Goal: Information Seeking & Learning: Learn about a topic

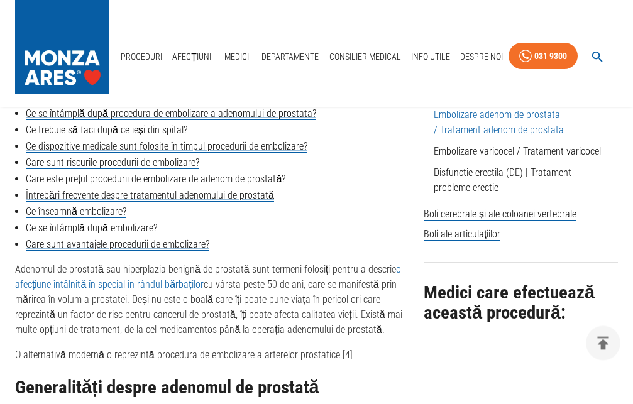
scroll to position [449, 0]
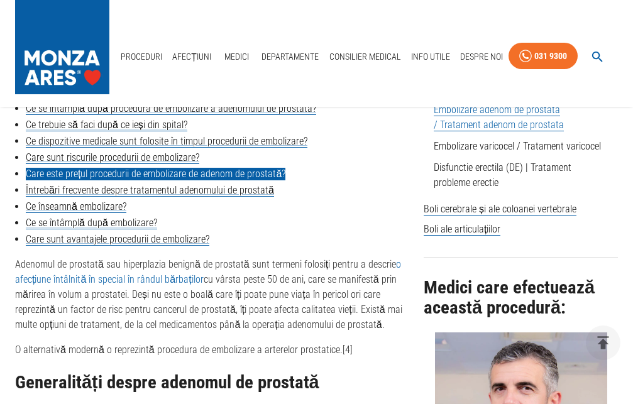
click at [129, 177] on link "Care este prețul procedurii de embolizare de adenom de prostată?" at bounding box center [156, 174] width 260 height 13
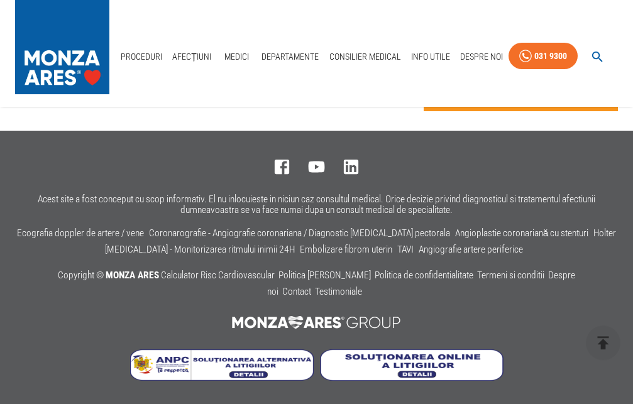
scroll to position [5592, 0]
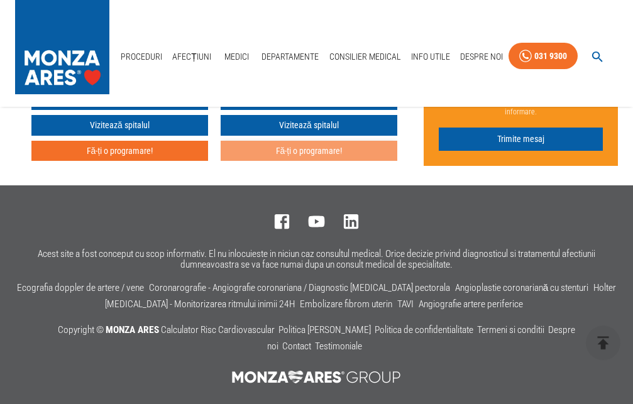
click at [314, 162] on button "Fă-ți o programare!" at bounding box center [309, 151] width 177 height 21
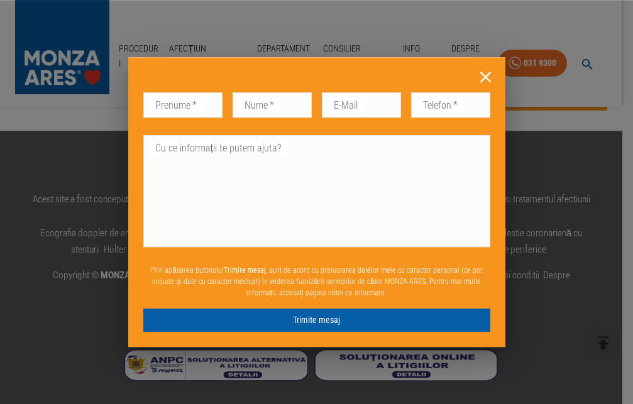
scroll to position [5182, 0]
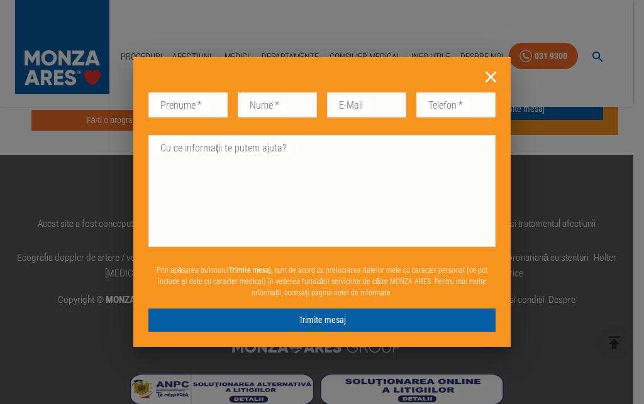
click at [491, 77] on icon at bounding box center [490, 77] width 11 height 11
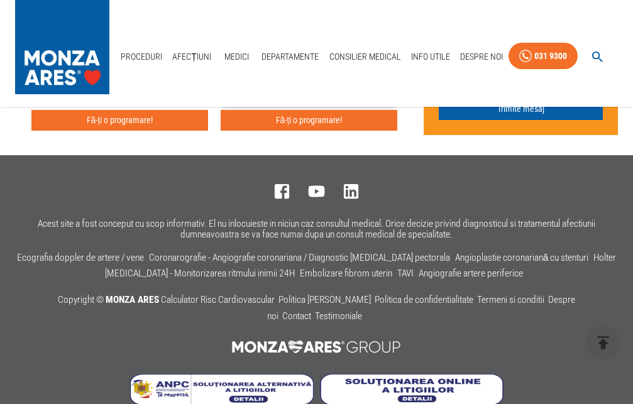
click at [301, 106] on link "Vizitează spitalul" at bounding box center [309, 95] width 177 height 21
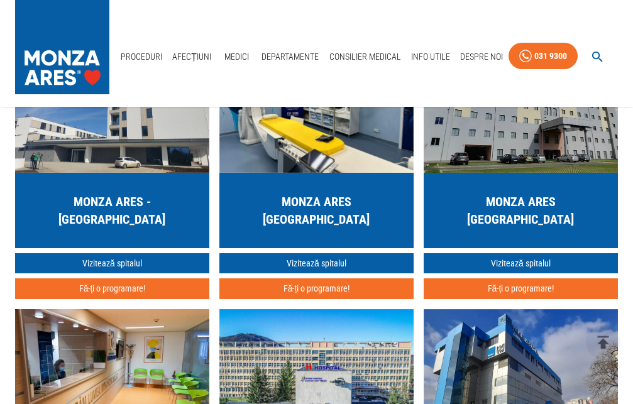
scroll to position [2949, 0]
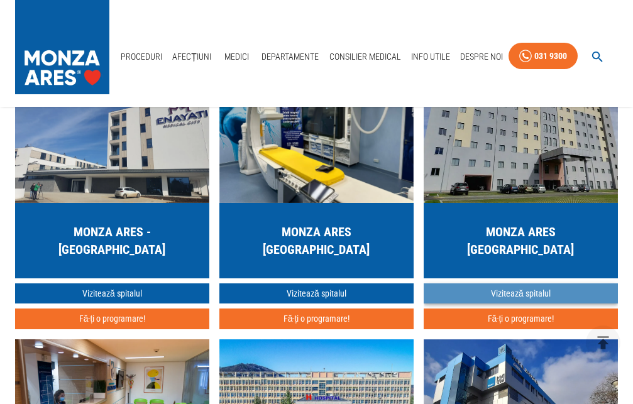
click at [514, 283] on link "Vizitează spitalul" at bounding box center [521, 293] width 194 height 21
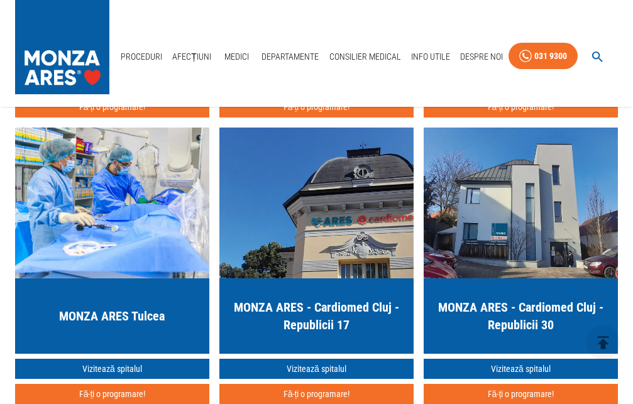
scroll to position [3654, 0]
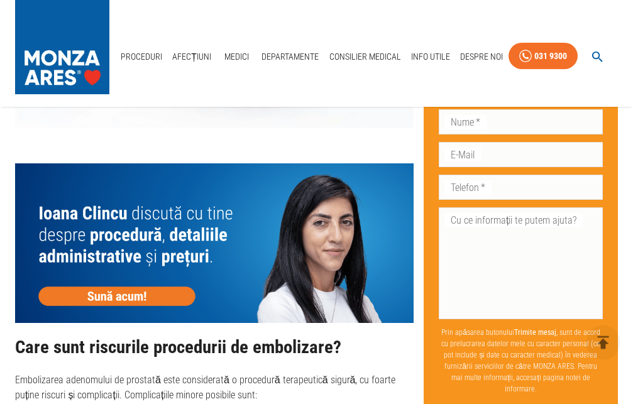
scroll to position [4167, 0]
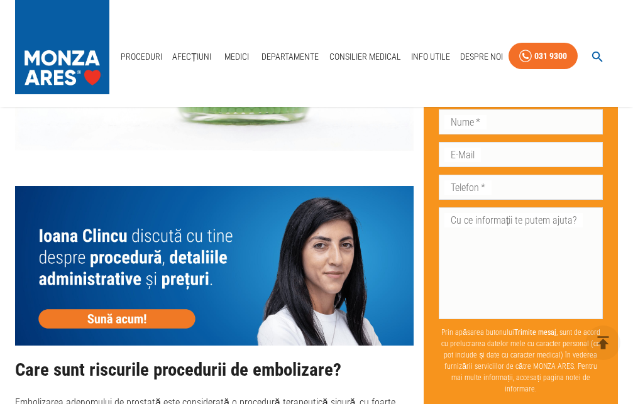
click at [124, 327] on img at bounding box center [214, 266] width 398 height 160
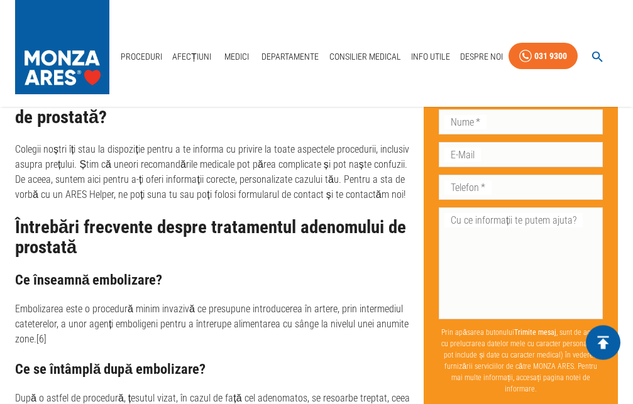
scroll to position [4680, 0]
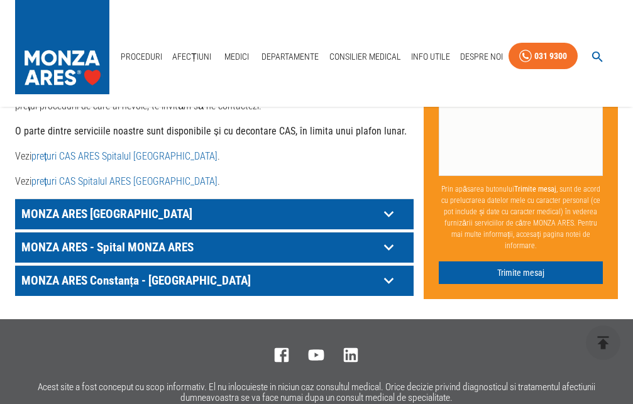
scroll to position [769, 0]
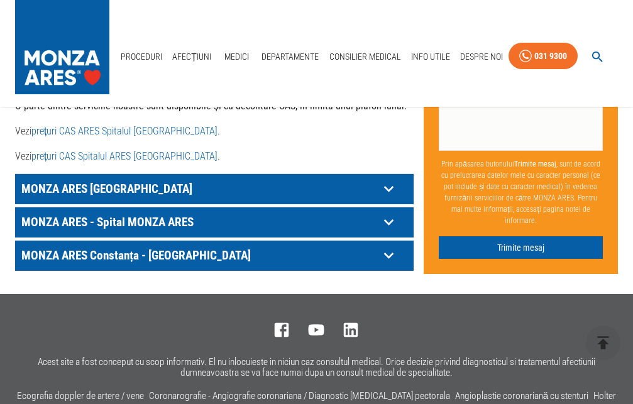
click at [92, 179] on p "MONZA ARES București" at bounding box center [198, 188] width 361 height 19
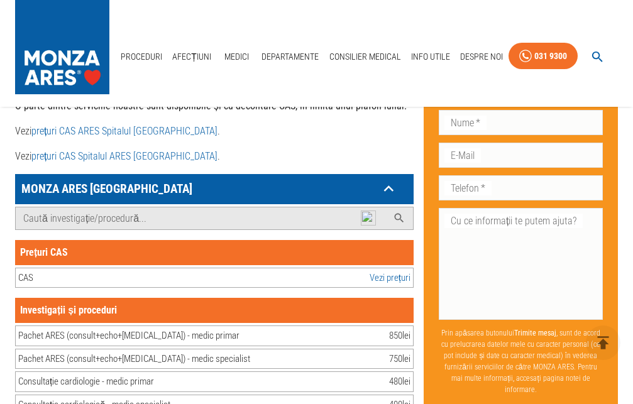
click at [390, 271] on link "Vezi prețuri" at bounding box center [390, 278] width 41 height 14
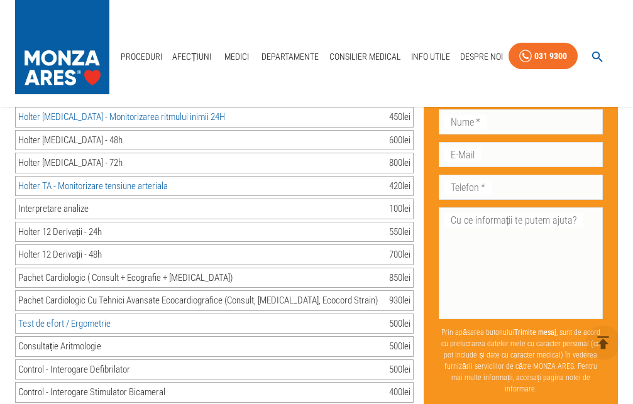
scroll to position [25220, 0]
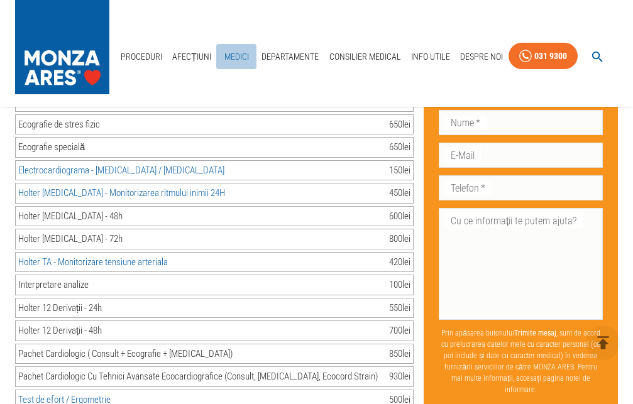
click at [236, 44] on link "Medici" at bounding box center [236, 57] width 40 height 26
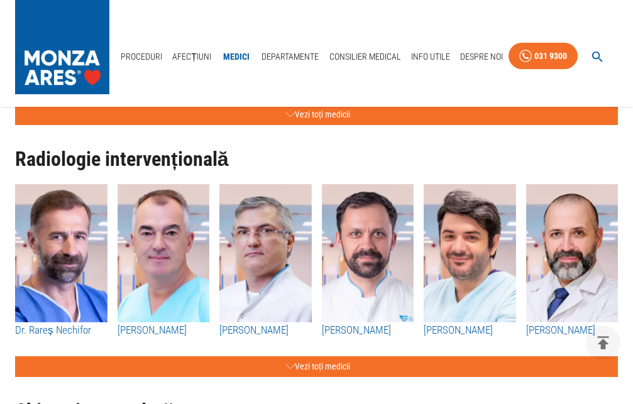
scroll to position [1539, 0]
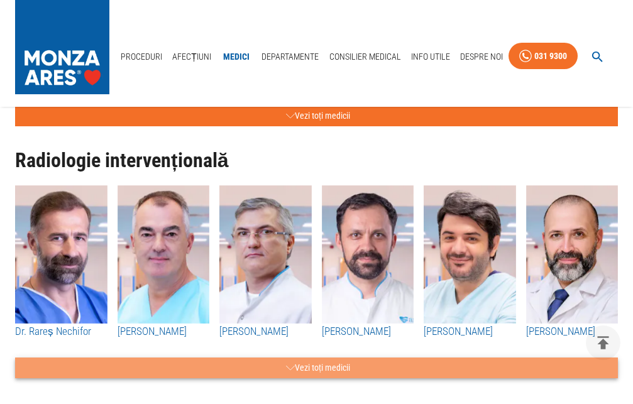
click at [310, 365] on button "Vezi toți medicii" at bounding box center [316, 368] width 603 height 21
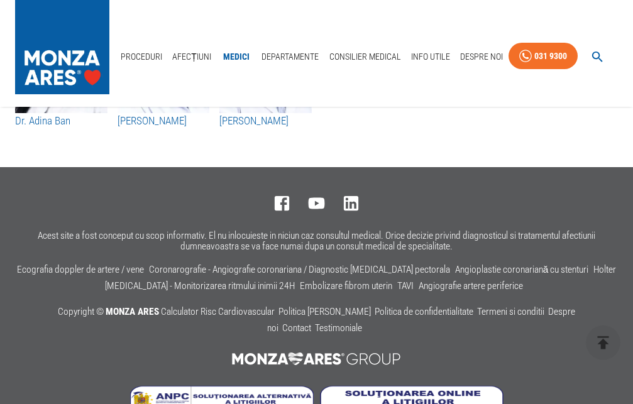
scroll to position [7171, 0]
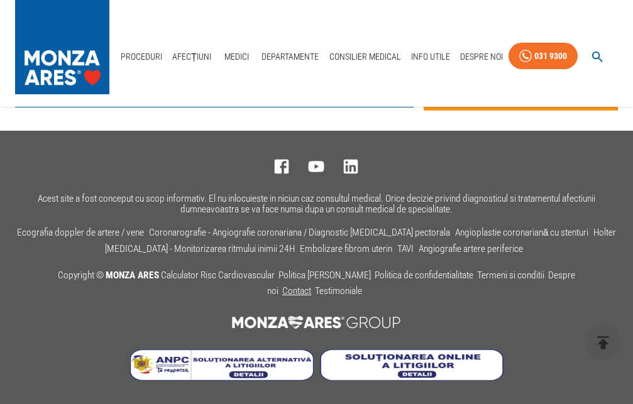
scroll to position [921, 0]
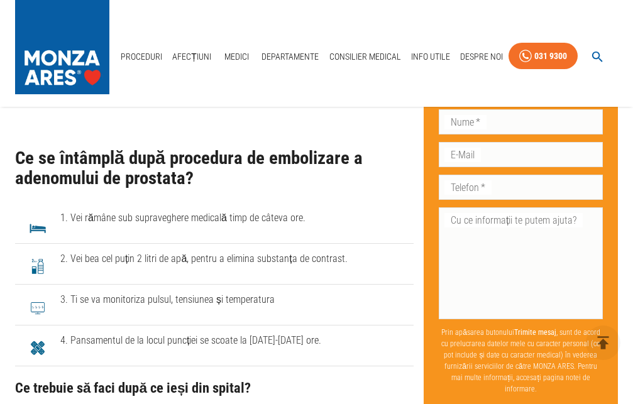
scroll to position [2975, 0]
